Goal: Information Seeking & Learning: Learn about a topic

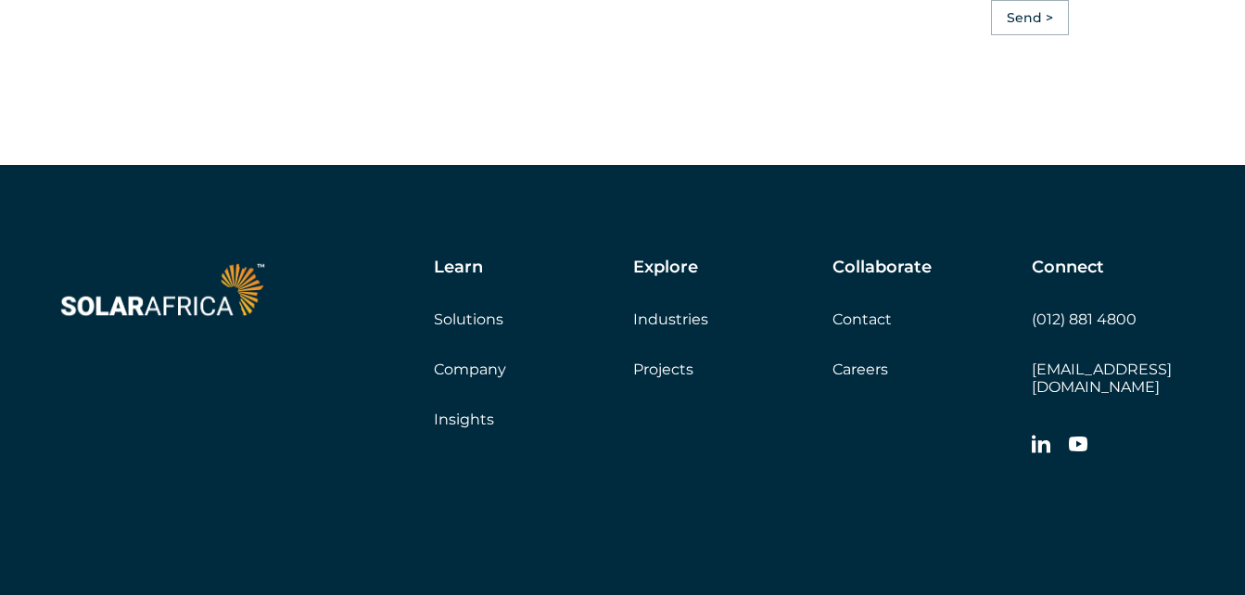
scroll to position [5282, 0]
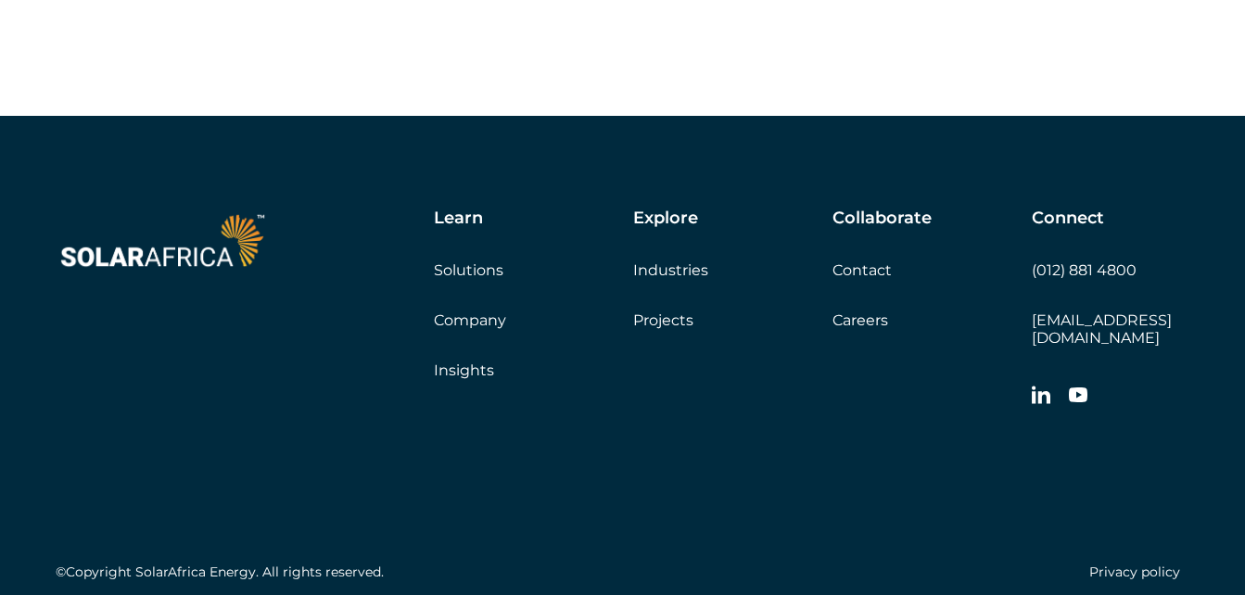
click at [467, 272] on link "Solutions" at bounding box center [468, 270] width 69 height 18
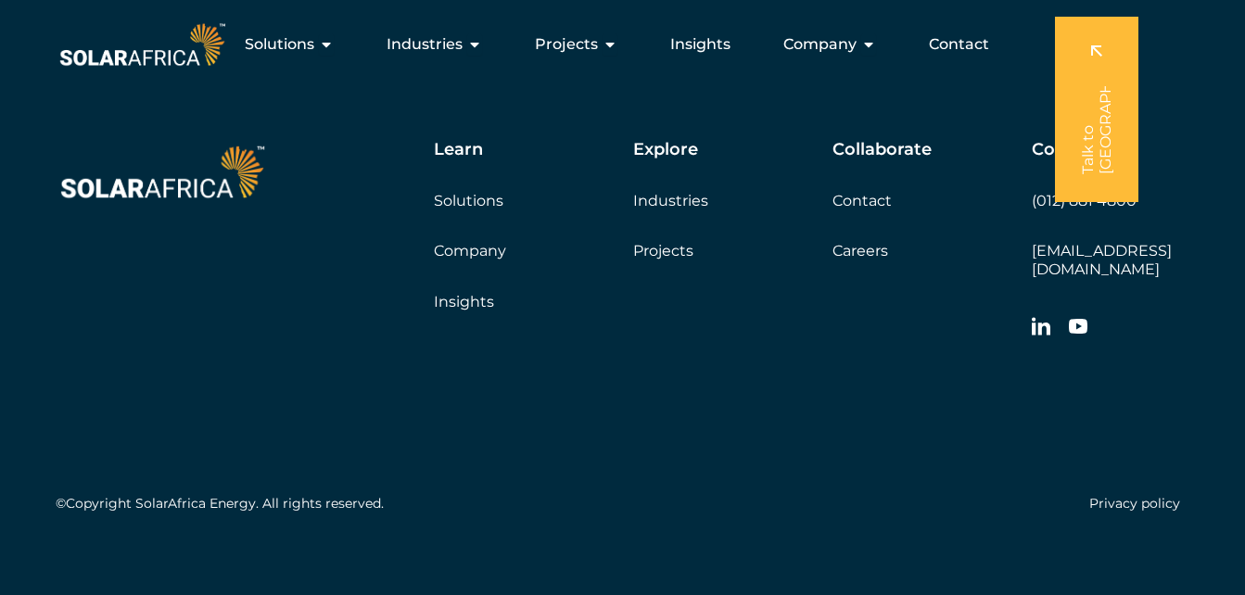
scroll to position [1887, 0]
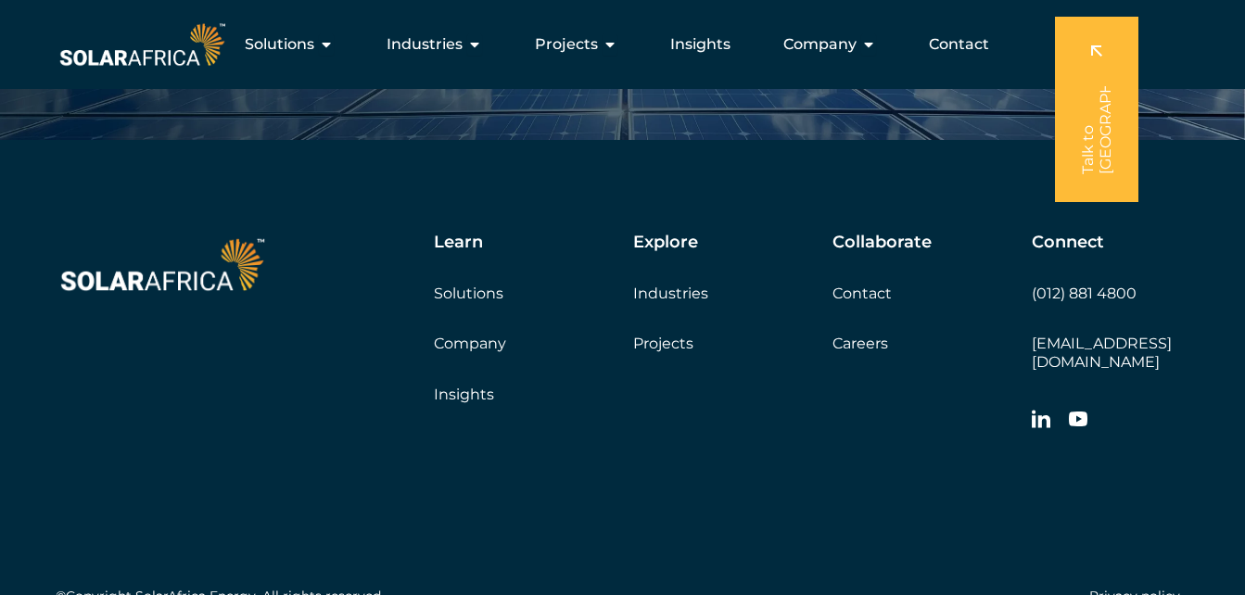
click at [459, 342] on link "Company" at bounding box center [470, 344] width 72 height 18
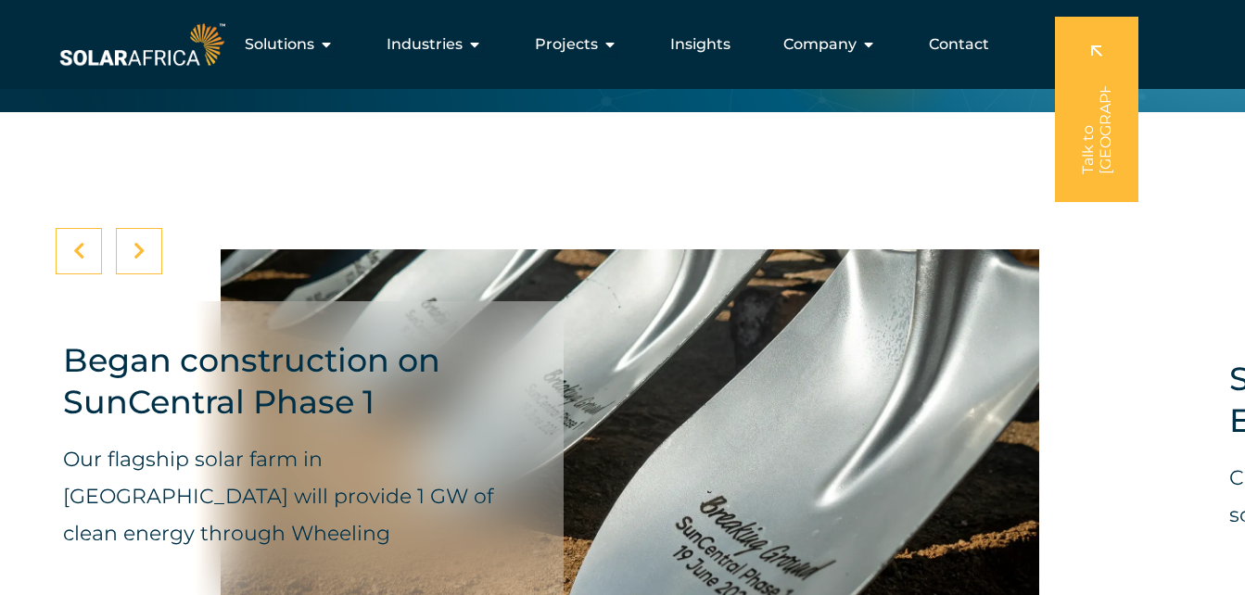
scroll to position [5931, 0]
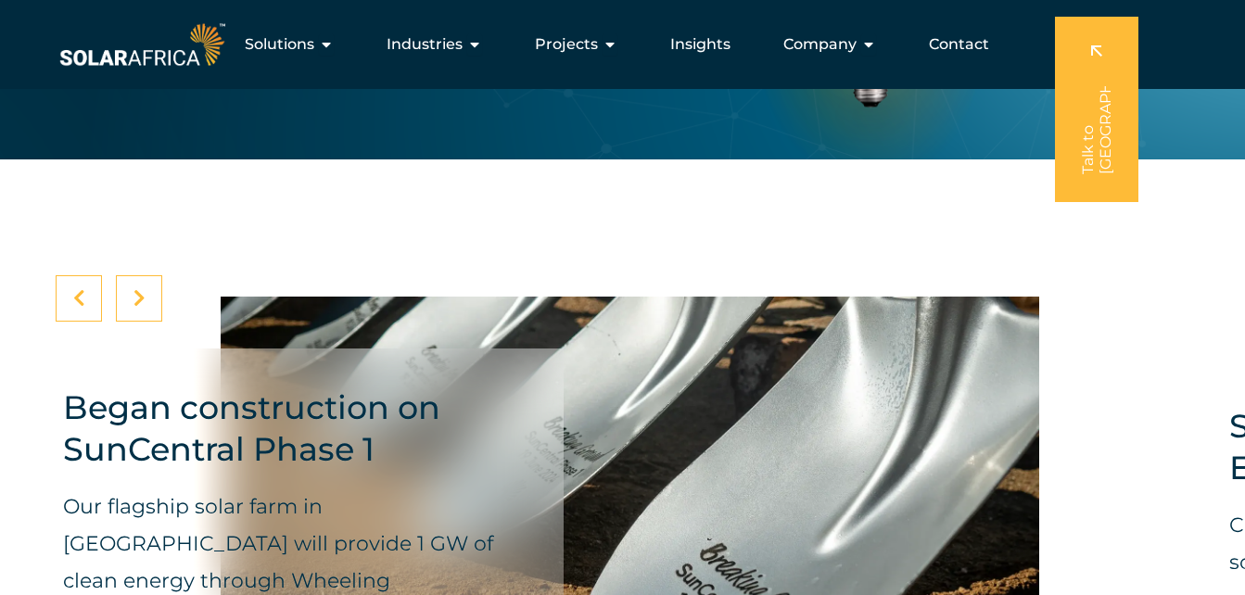
click at [147, 322] on div at bounding box center [139, 298] width 46 height 46
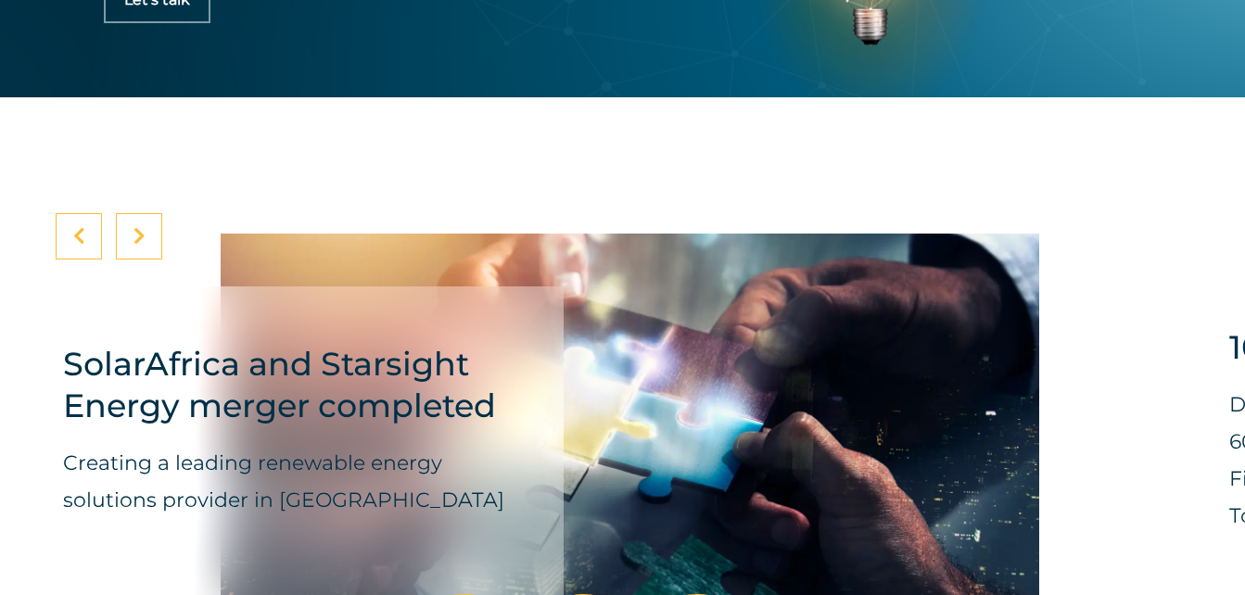
scroll to position [6209, 0]
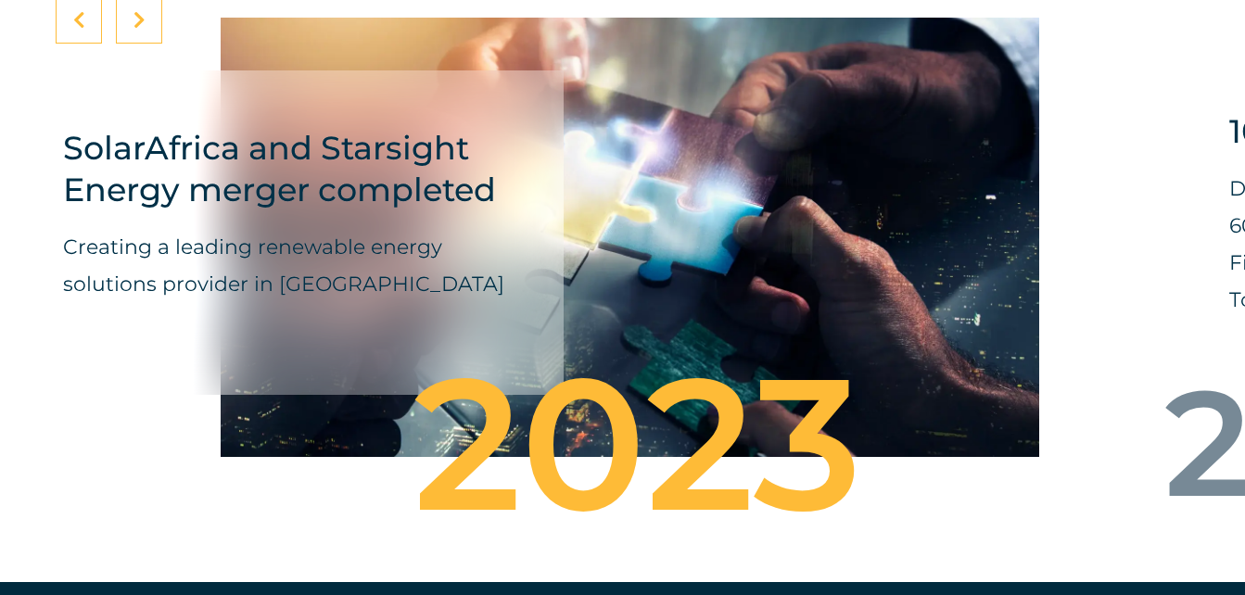
click at [149, 44] on div at bounding box center [139, 20] width 46 height 46
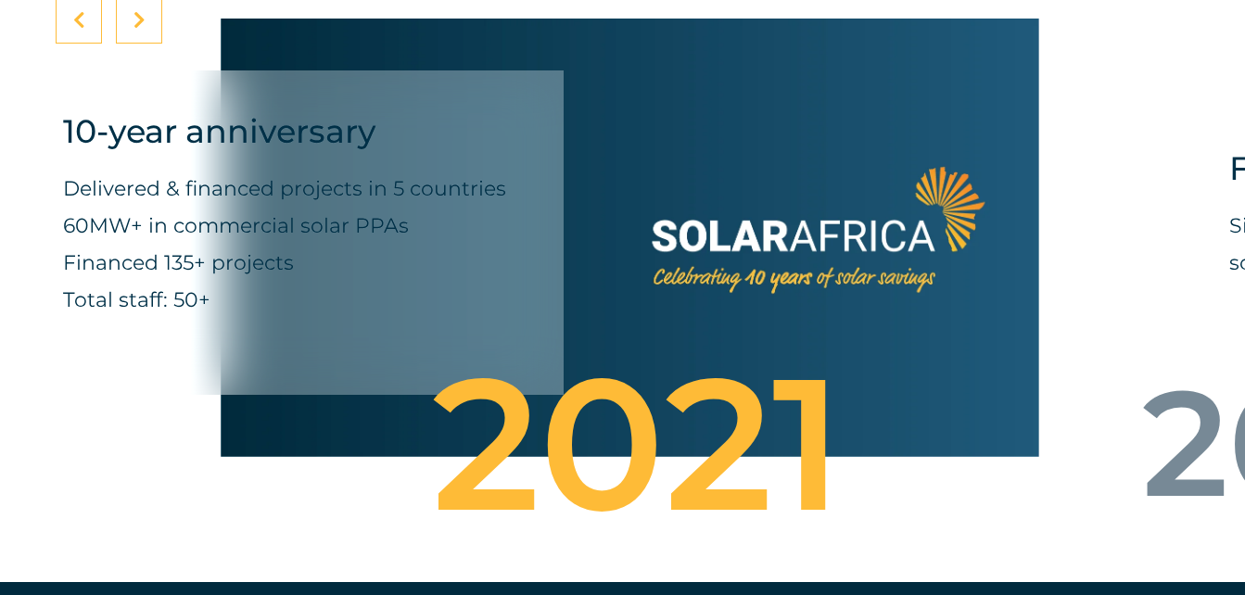
click at [144, 30] on icon at bounding box center [139, 20] width 12 height 19
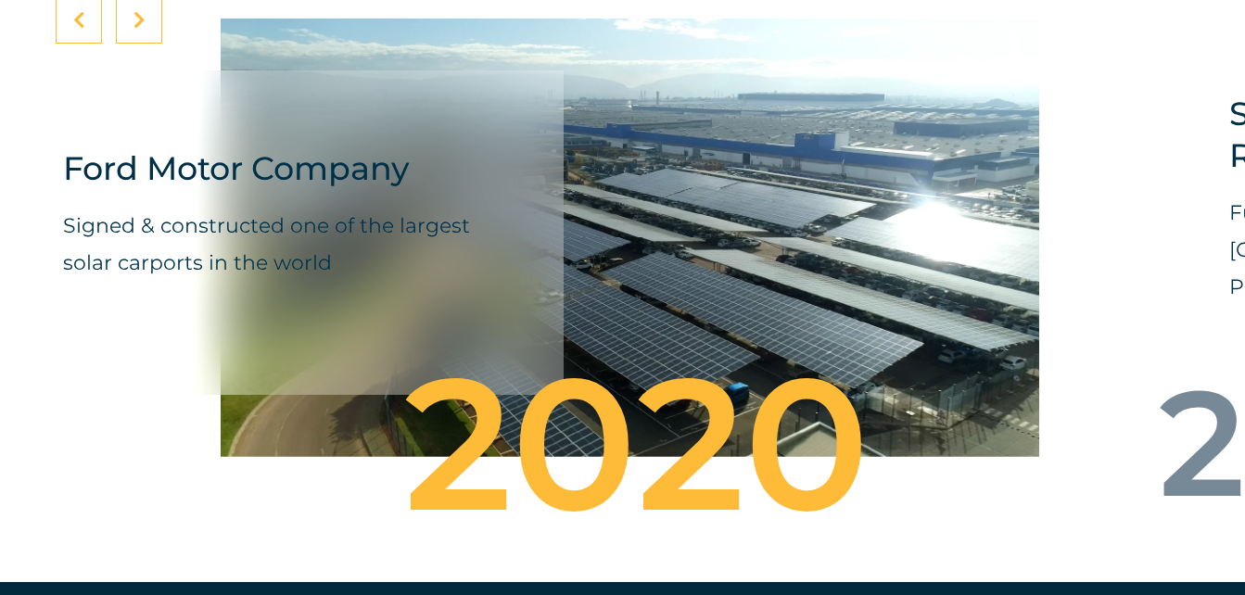
click at [144, 30] on icon at bounding box center [139, 20] width 12 height 19
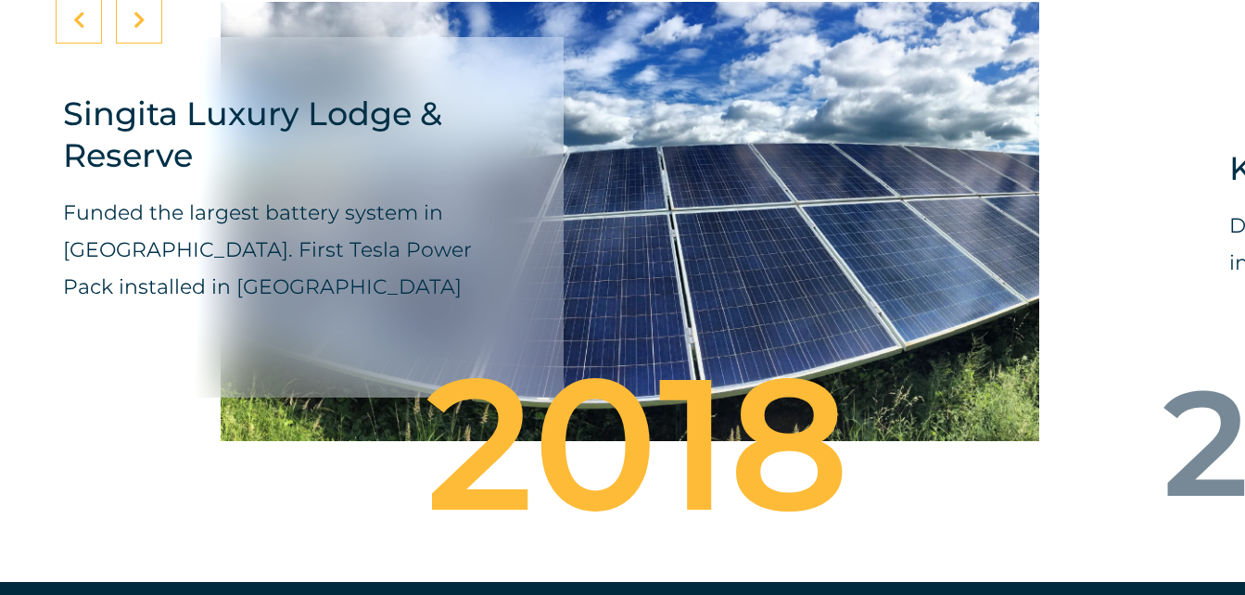
click at [144, 30] on icon at bounding box center [139, 20] width 12 height 19
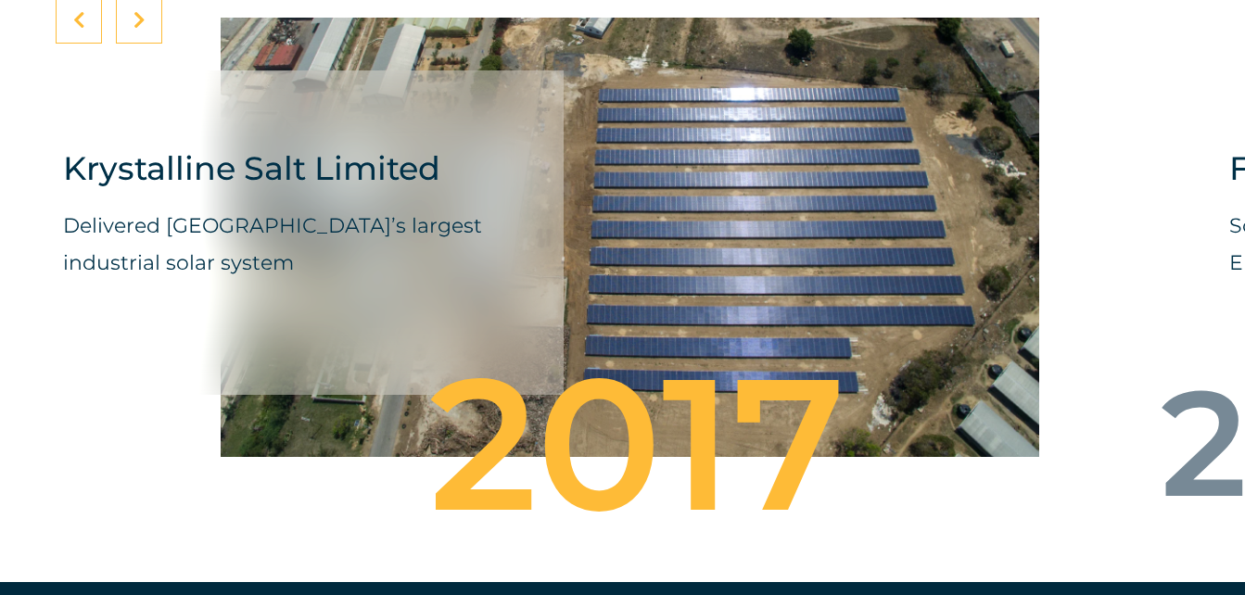
click at [144, 30] on icon at bounding box center [139, 20] width 12 height 19
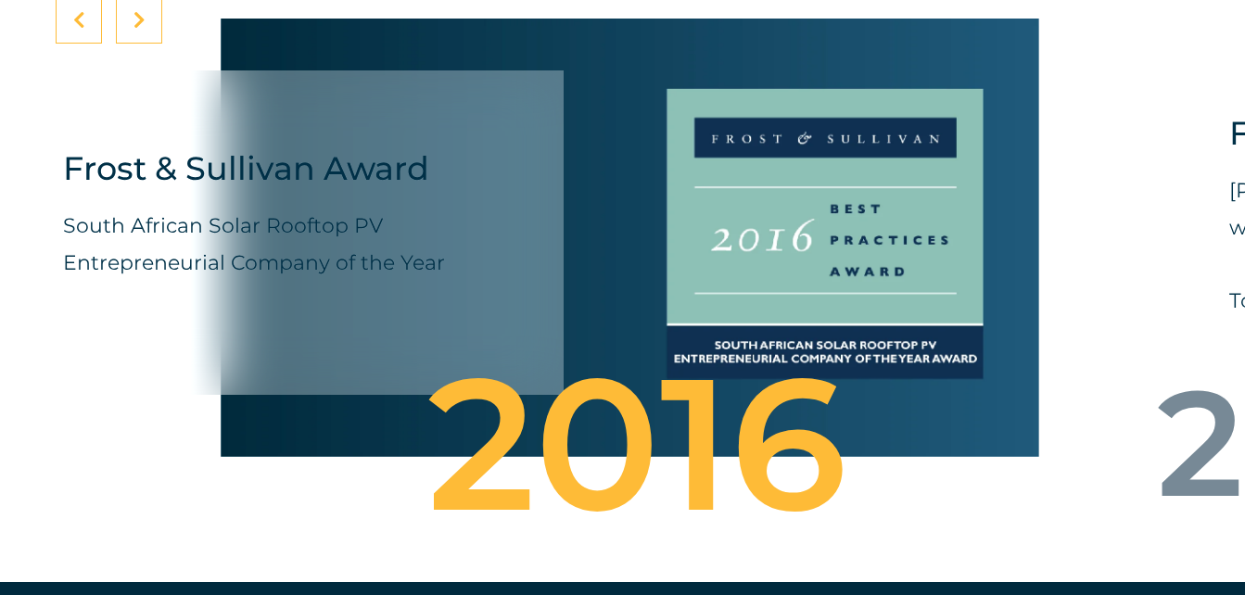
click at [144, 30] on icon at bounding box center [139, 20] width 12 height 19
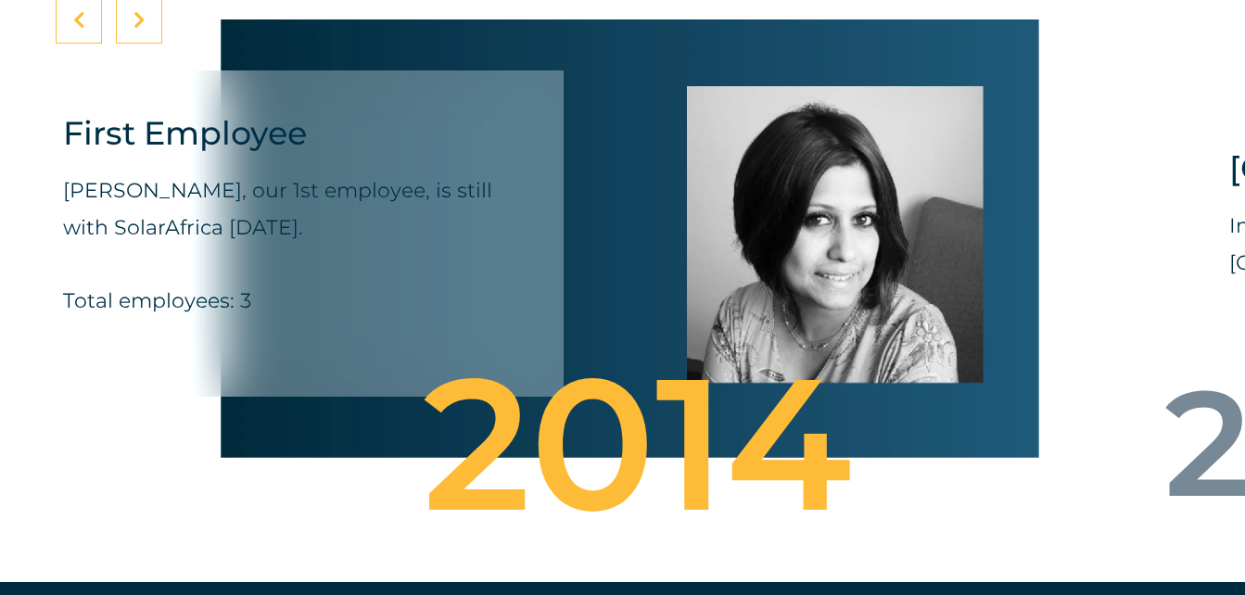
click at [144, 30] on icon at bounding box center [139, 20] width 12 height 19
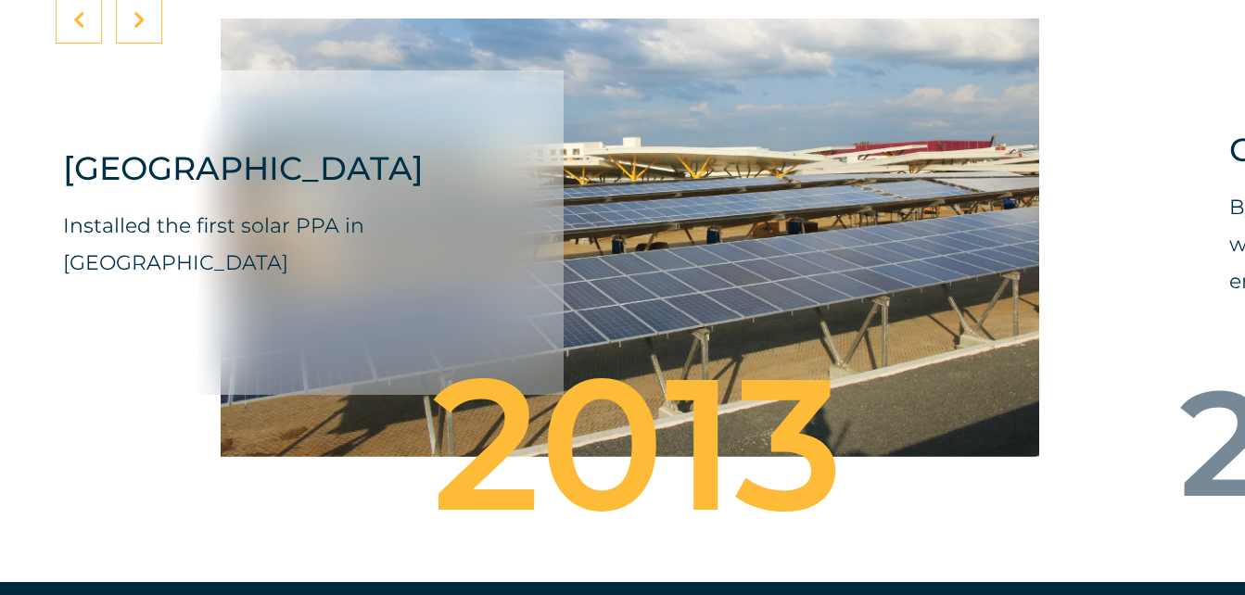
click at [144, 30] on icon at bounding box center [139, 20] width 12 height 19
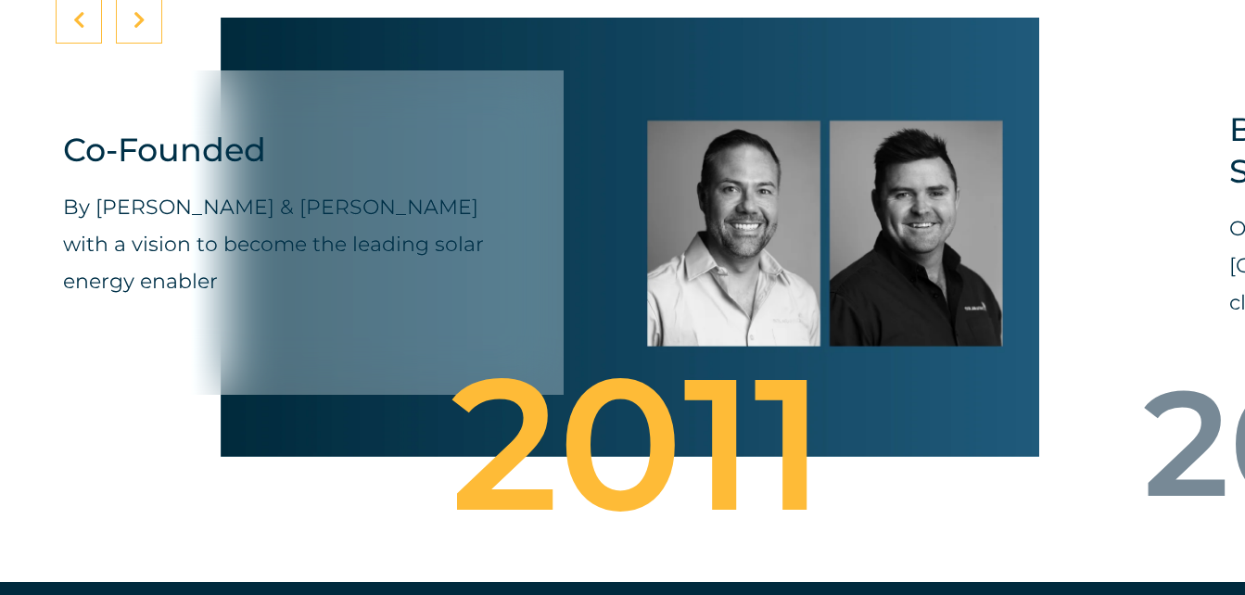
click at [140, 30] on icon at bounding box center [139, 20] width 12 height 19
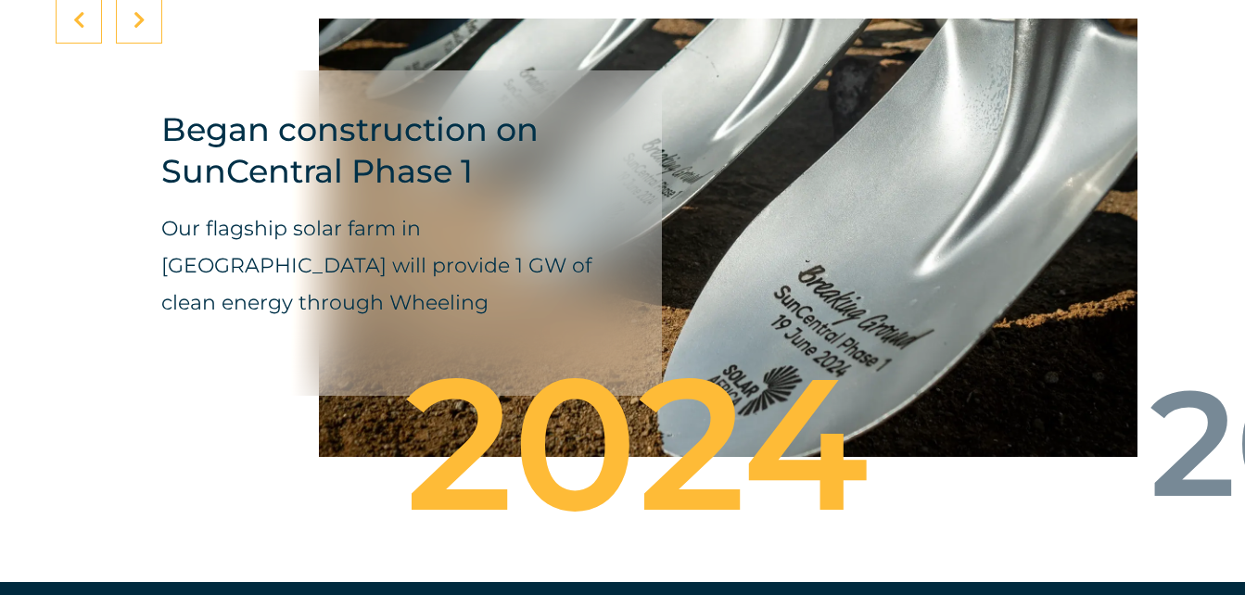
drag, startPoint x: 67, startPoint y: 208, endPoint x: 165, endPoint y: 202, distance: 98.4
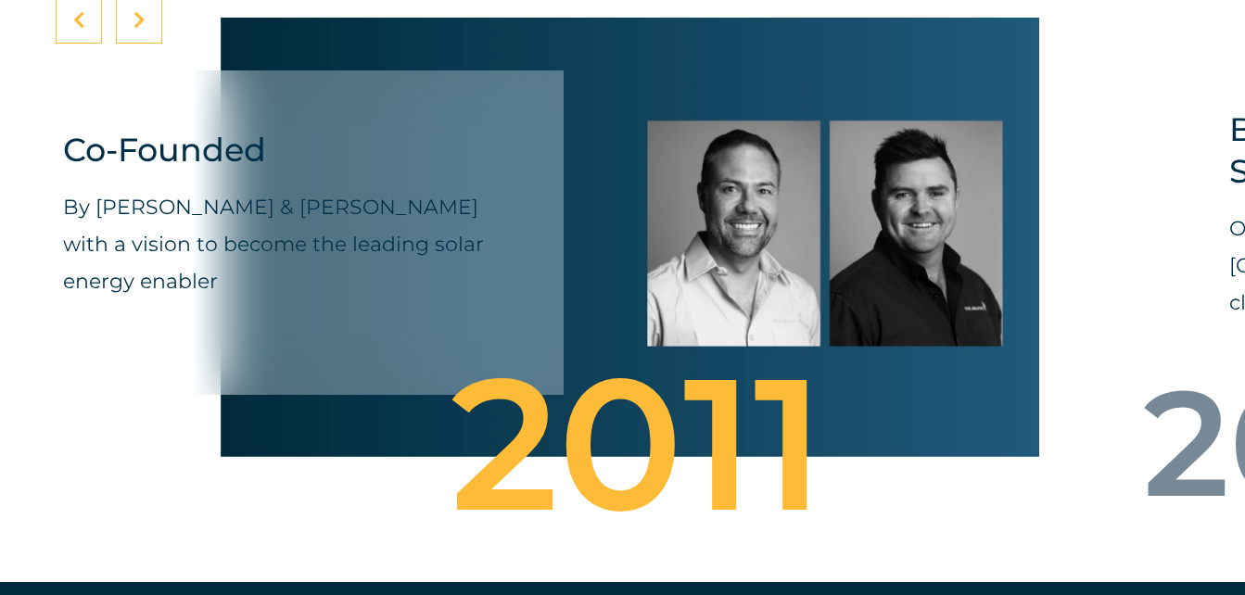
click at [139, 30] on icon at bounding box center [139, 20] width 12 height 19
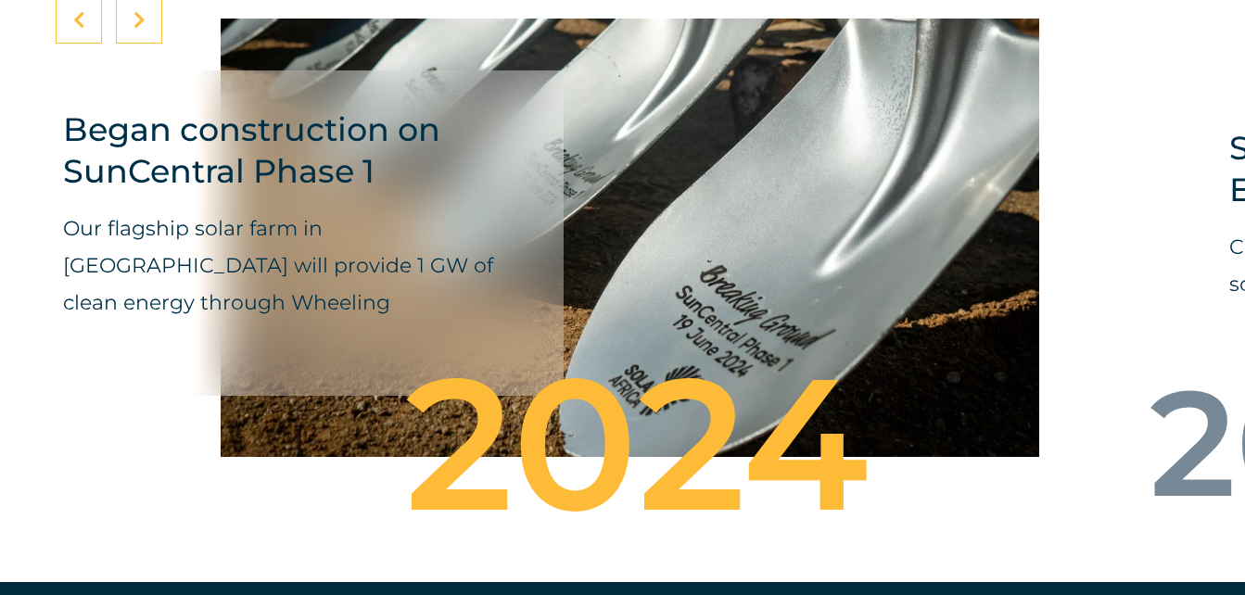
click at [139, 30] on icon at bounding box center [139, 20] width 12 height 19
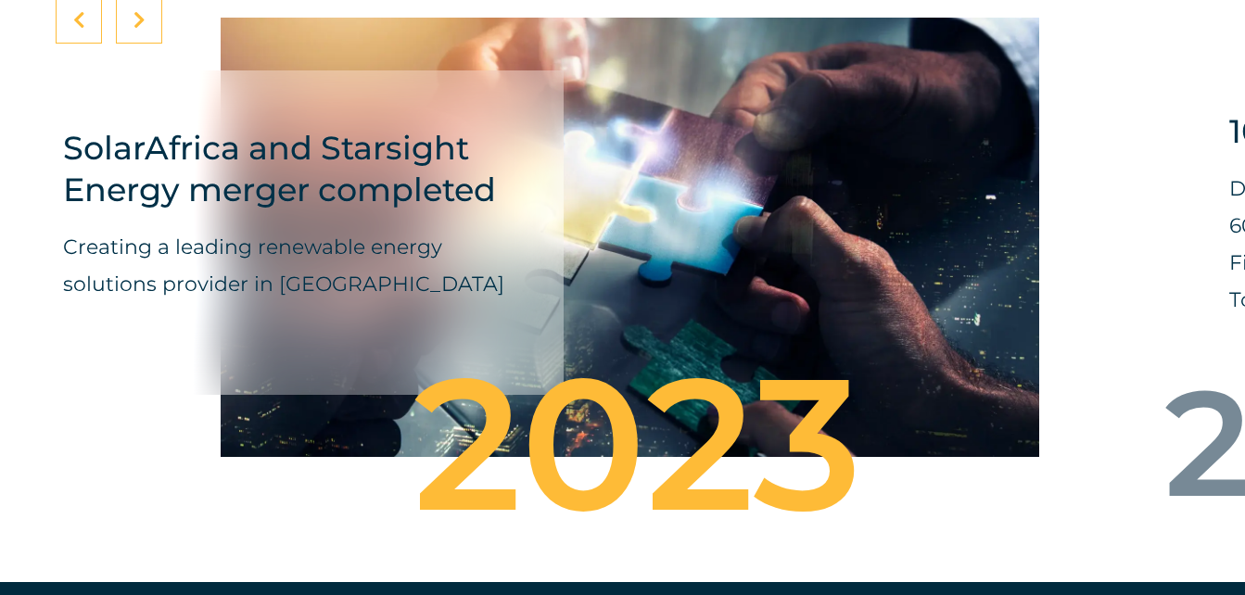
click at [139, 30] on icon at bounding box center [139, 20] width 12 height 19
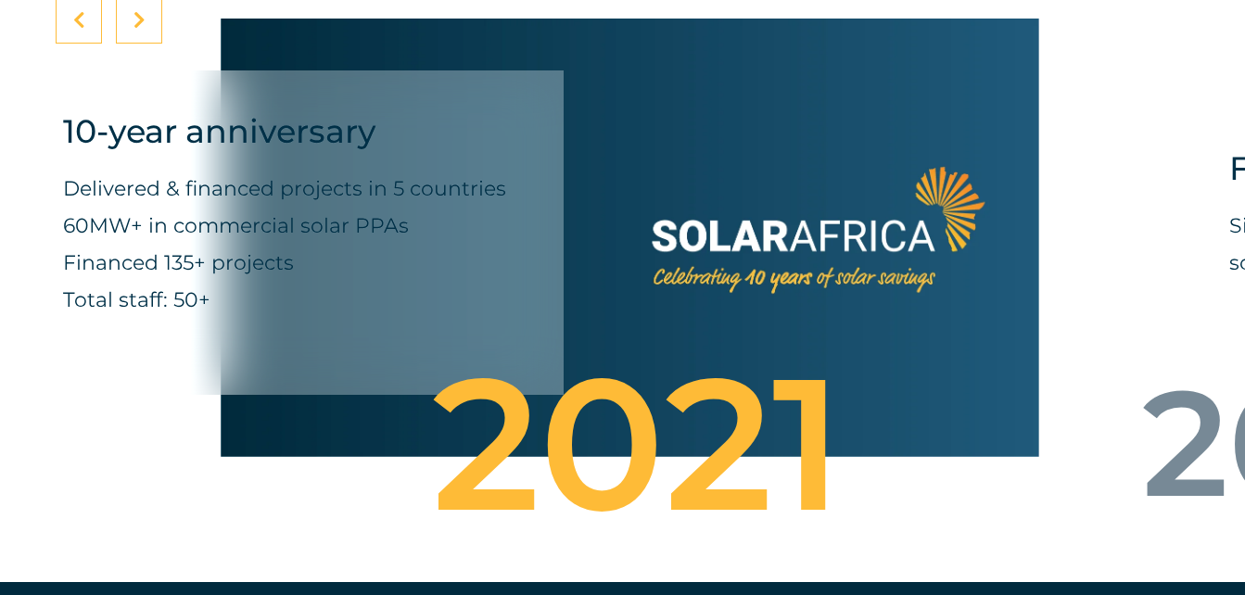
click at [139, 30] on icon at bounding box center [139, 20] width 12 height 19
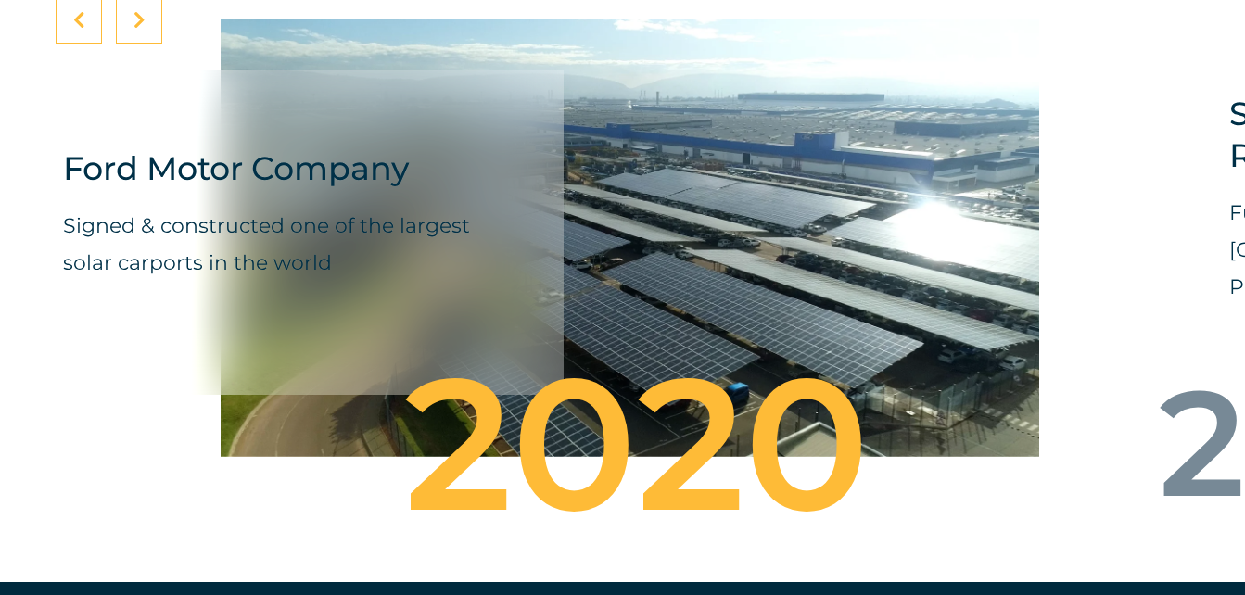
click at [139, 30] on icon at bounding box center [139, 20] width 12 height 19
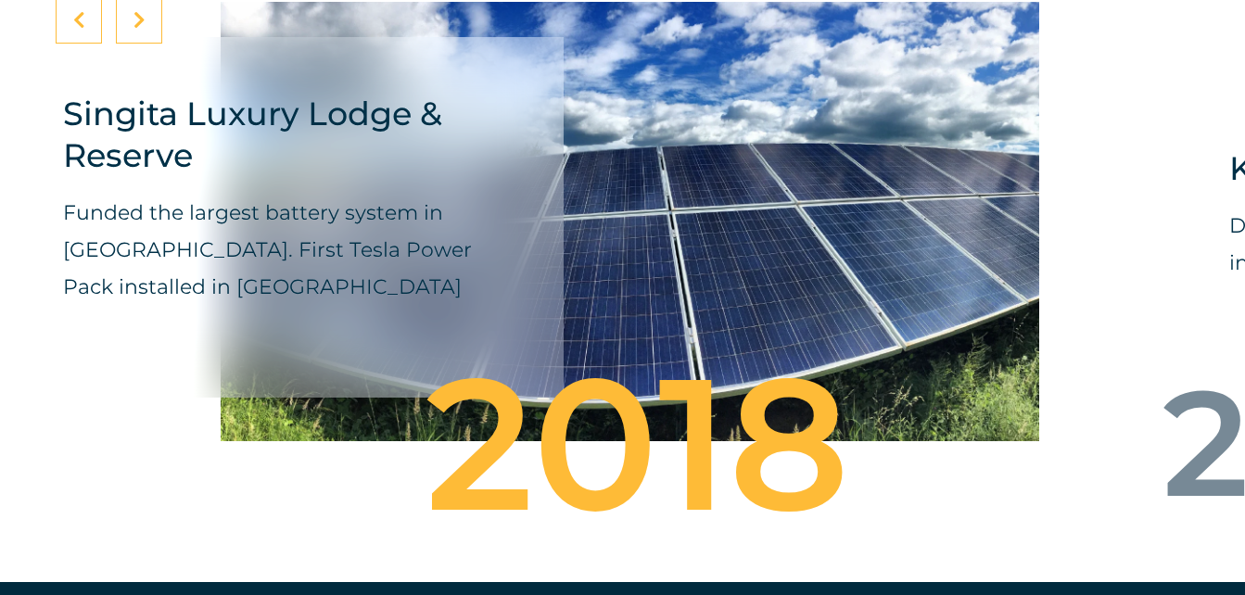
click at [139, 30] on icon at bounding box center [139, 20] width 12 height 19
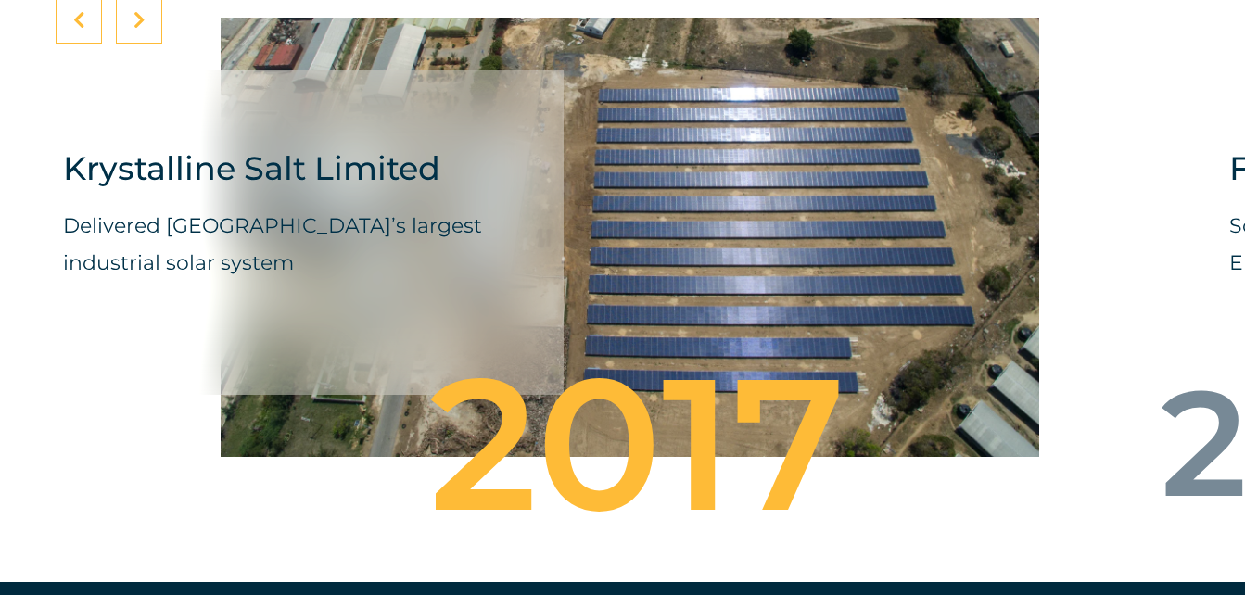
click at [139, 30] on icon at bounding box center [139, 20] width 12 height 19
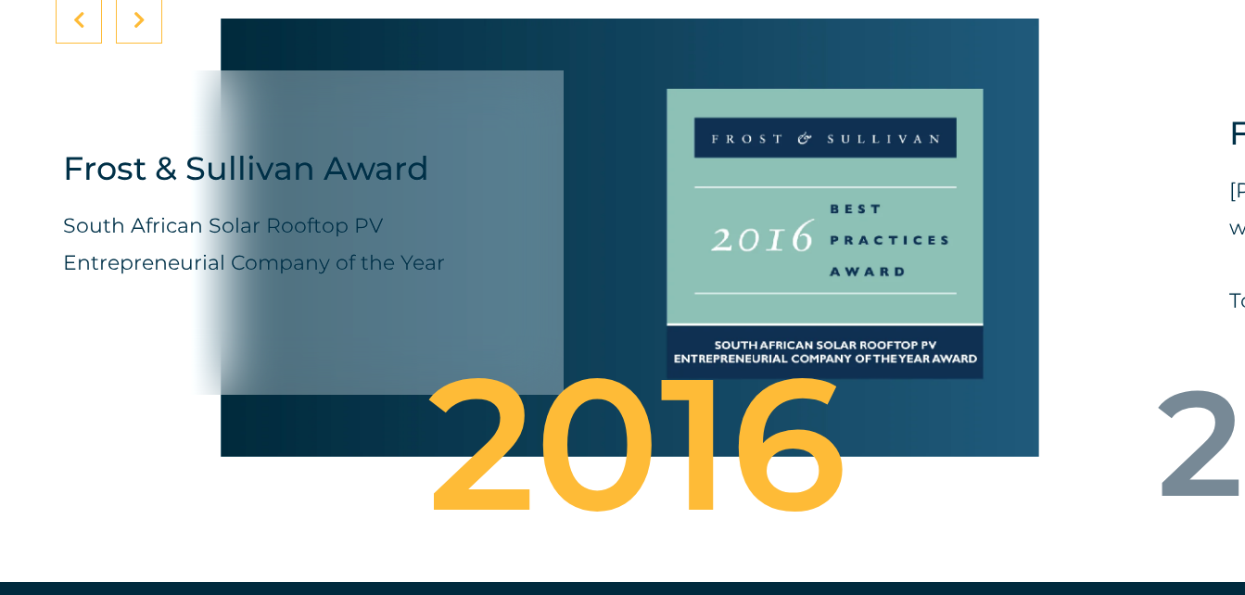
click at [139, 30] on icon at bounding box center [139, 20] width 12 height 19
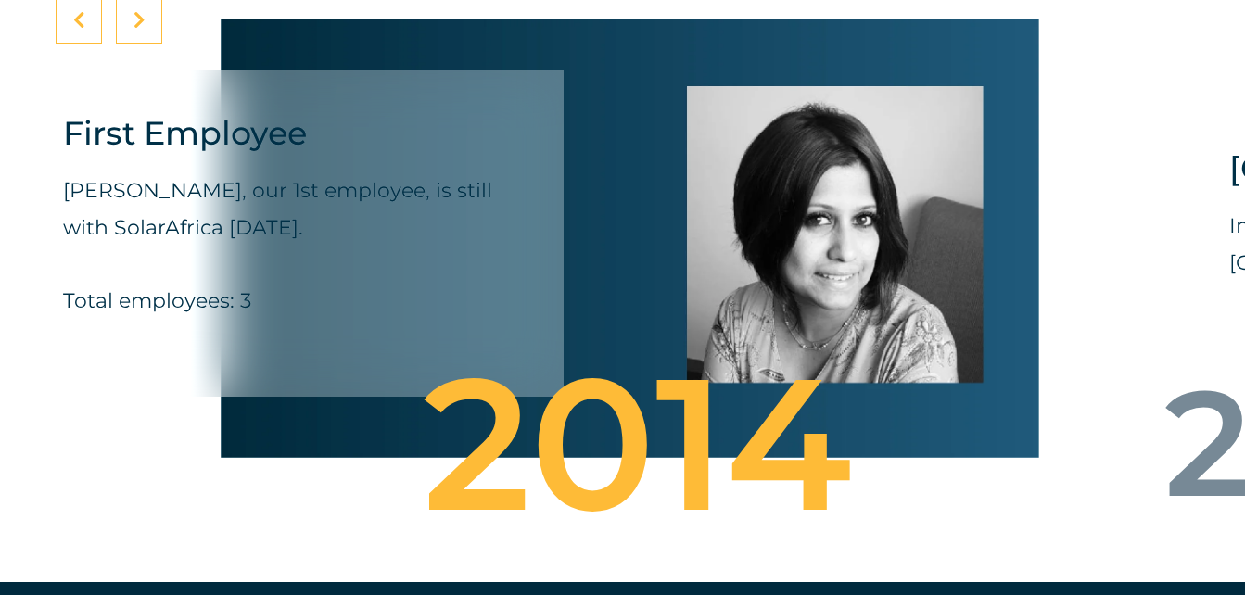
click at [139, 30] on icon at bounding box center [139, 20] width 12 height 19
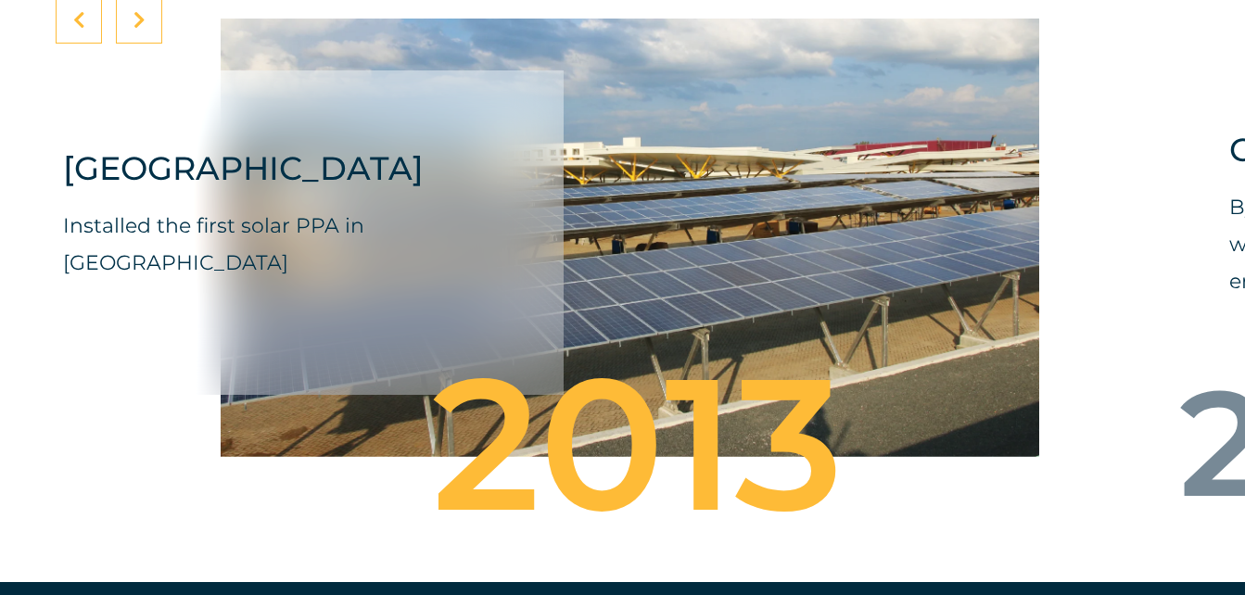
click at [139, 30] on icon at bounding box center [139, 20] width 12 height 19
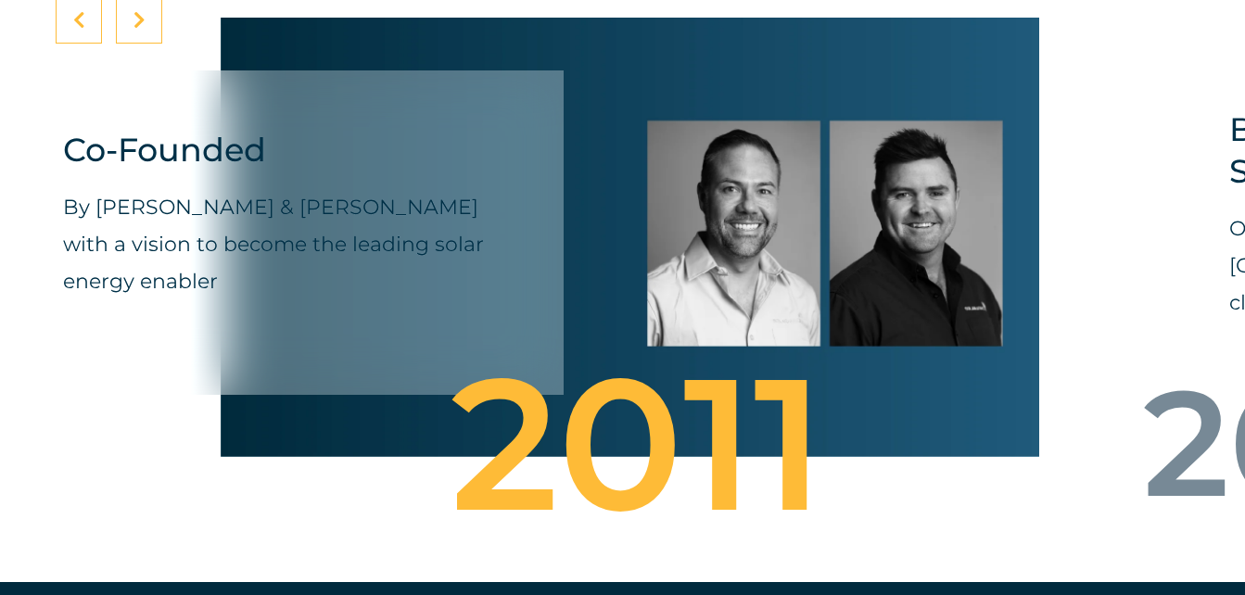
click at [139, 30] on icon at bounding box center [139, 20] width 12 height 19
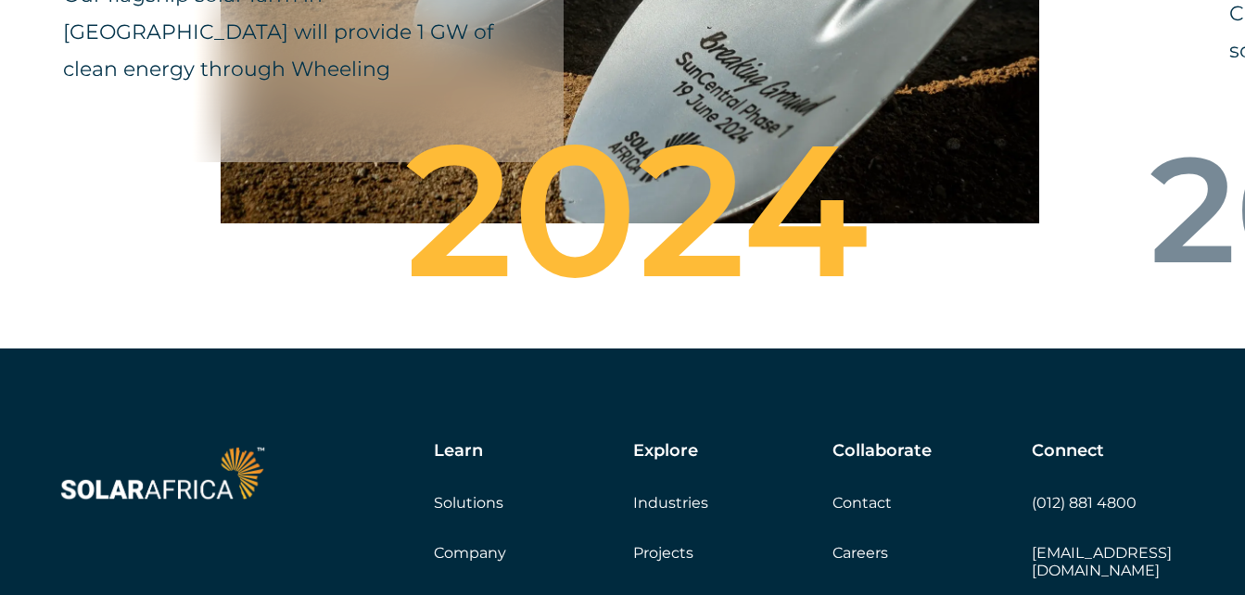
scroll to position [6672, 0]
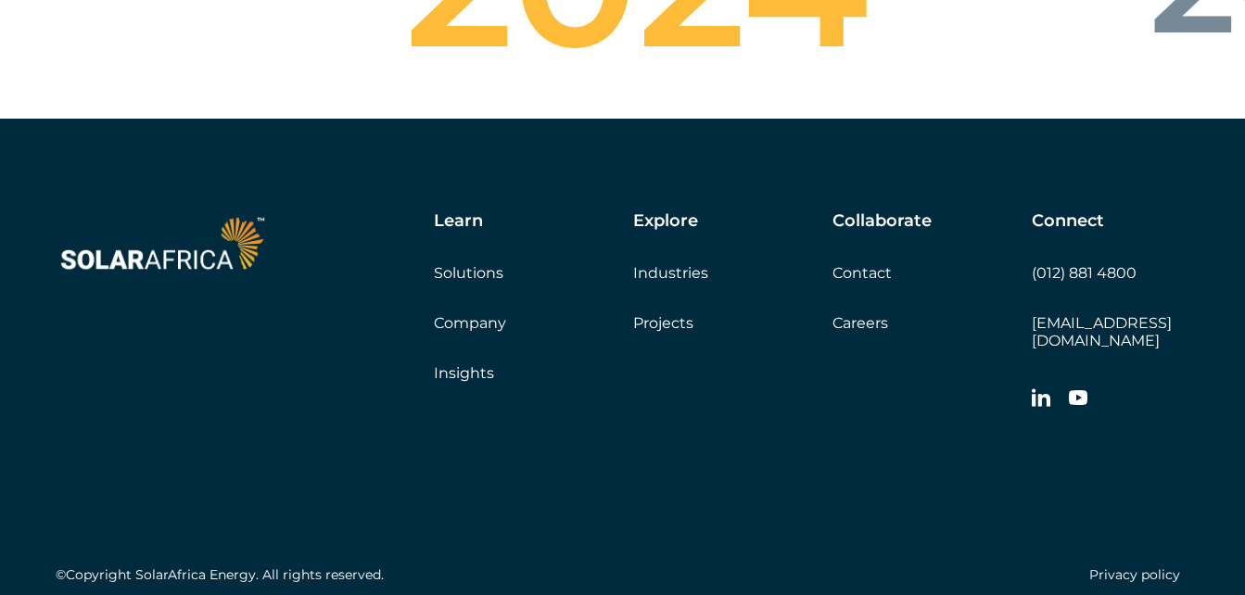
click at [657, 332] on link "Projects" at bounding box center [663, 323] width 60 height 18
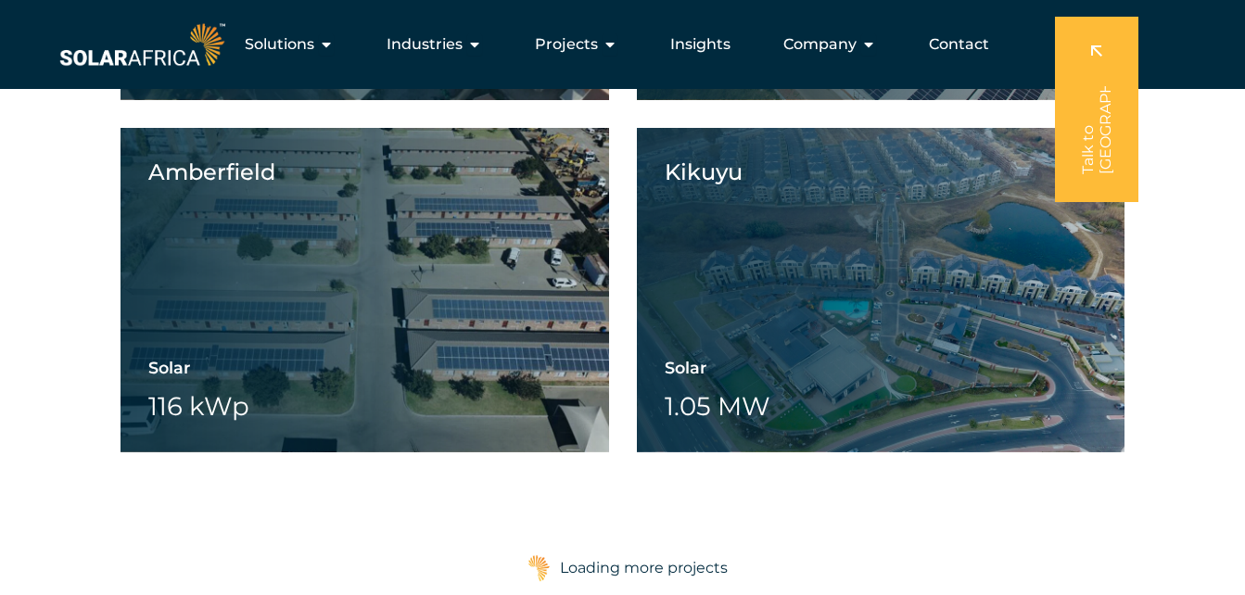
scroll to position [12510, 0]
